Goal: Check status: Check status

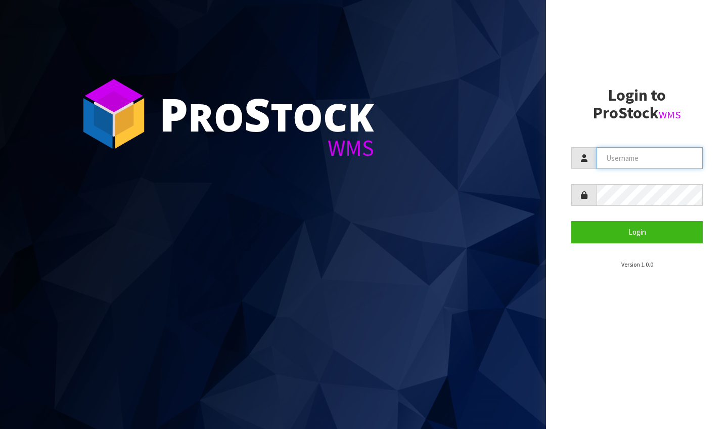
type input "[PERSON_NAME][EMAIL_ADDRESS][PERSON_NAME][DOMAIN_NAME]"
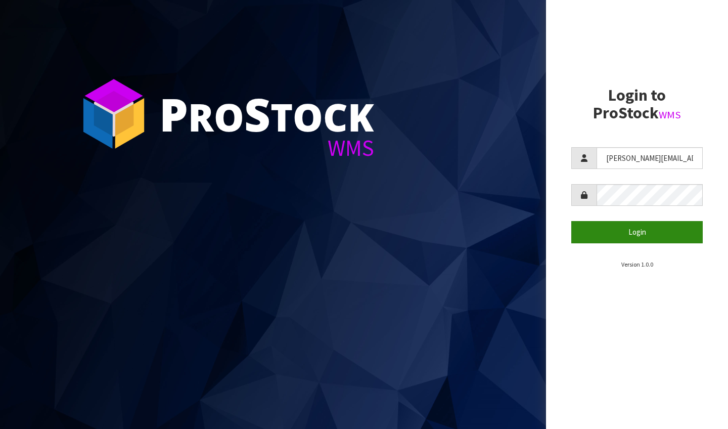
click at [634, 233] on button "Login" at bounding box center [638, 232] width 132 height 22
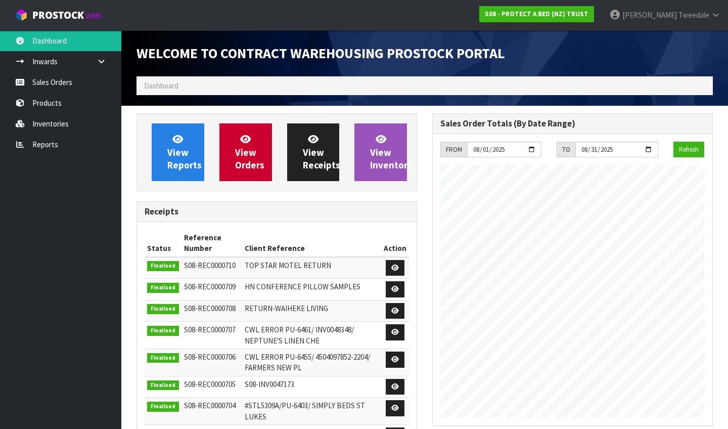
scroll to position [600, 296]
click at [42, 142] on link "Reports" at bounding box center [60, 144] width 121 height 21
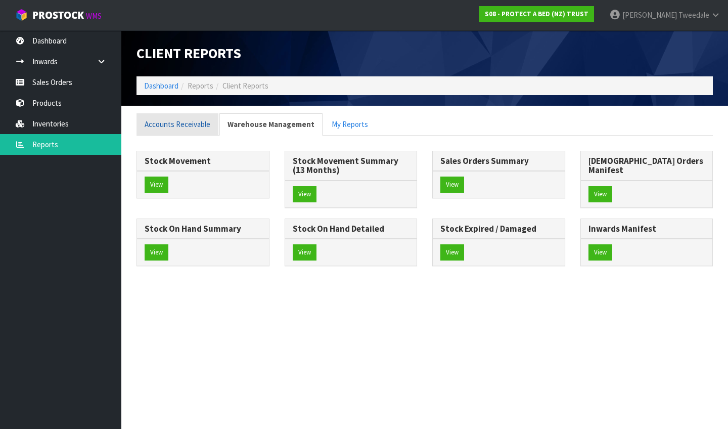
click at [190, 125] on link "Accounts Receivable" at bounding box center [178, 124] width 82 height 22
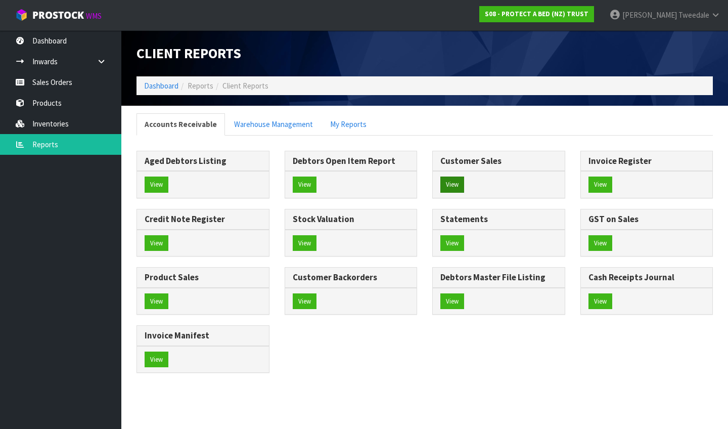
click at [447, 183] on button "View" at bounding box center [453, 185] width 24 height 16
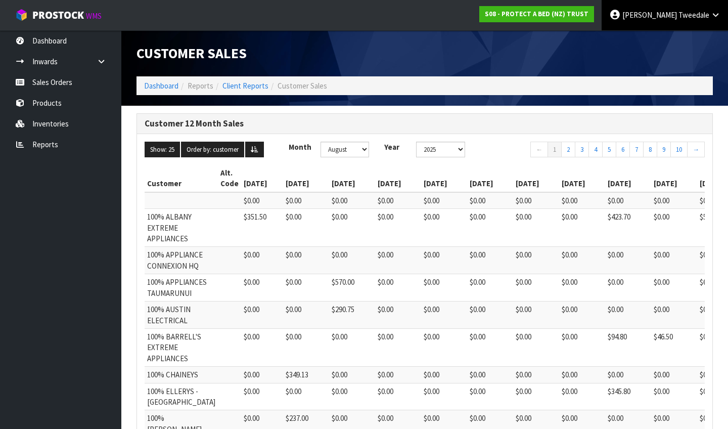
click at [716, 15] on icon at bounding box center [716, 15] width 10 height 8
click at [679, 43] on link "Logout" at bounding box center [688, 40] width 80 height 14
